Goal: Complete application form: Complete application form

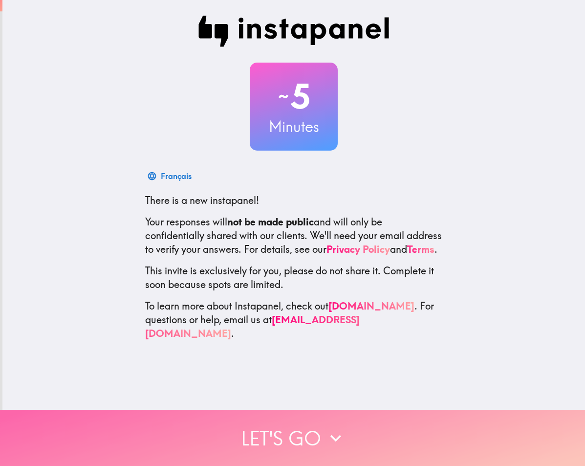
click at [336, 447] on icon "button" at bounding box center [336, 438] width 22 height 22
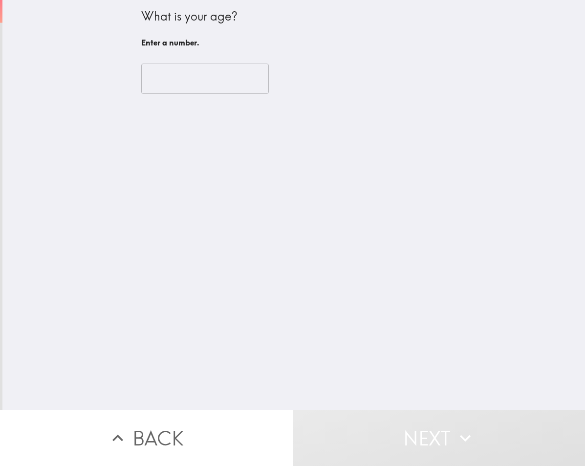
click at [249, 83] on input "number" at bounding box center [205, 79] width 128 height 30
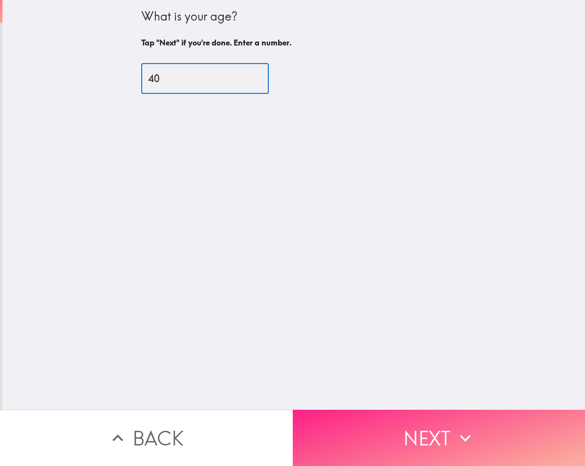
type input "40"
click at [359, 428] on button "Next" at bounding box center [439, 438] width 293 height 56
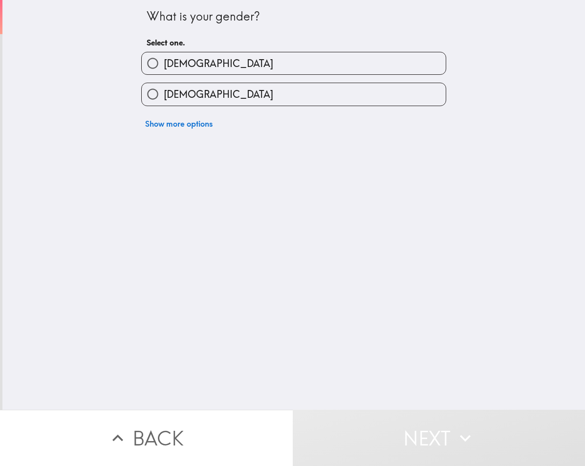
click at [183, 58] on span "[DEMOGRAPHIC_DATA]" at bounding box center [219, 64] width 110 height 14
click at [164, 58] on input "[DEMOGRAPHIC_DATA]" at bounding box center [153, 63] width 22 height 22
radio input "true"
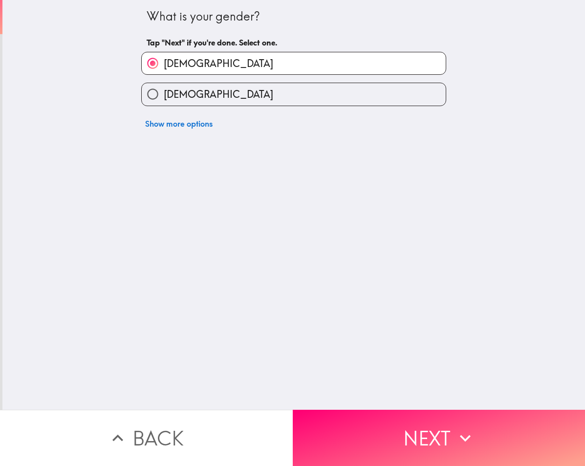
click at [344, 454] on button "Next" at bounding box center [439, 438] width 293 height 56
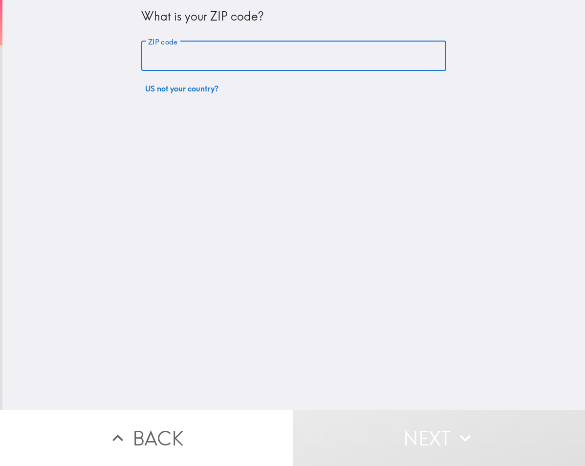
click at [168, 57] on input "ZIP code" at bounding box center [293, 56] width 305 height 30
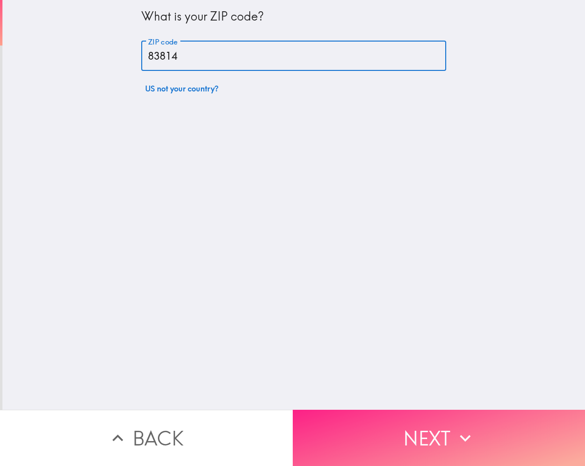
type input "83814"
click at [336, 441] on button "Next" at bounding box center [439, 438] width 293 height 56
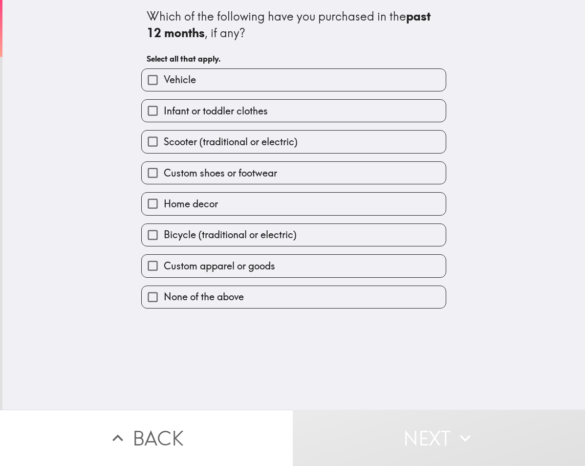
click at [177, 293] on span "None of the above" at bounding box center [204, 297] width 80 height 14
click at [164, 293] on input "None of the above" at bounding box center [153, 297] width 22 height 22
checkbox input "true"
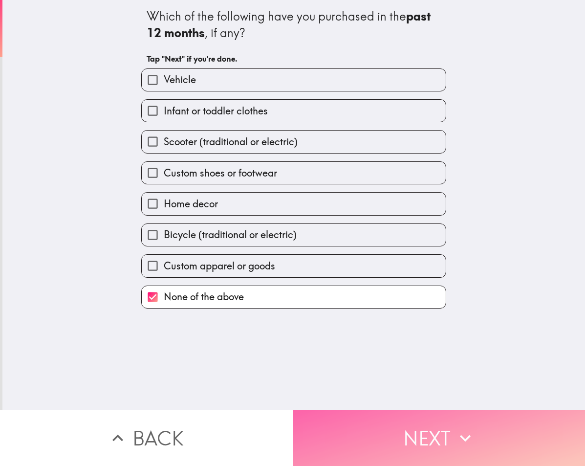
click at [357, 465] on button "Next" at bounding box center [439, 438] width 293 height 56
